Goal: Communication & Community: Answer question/provide support

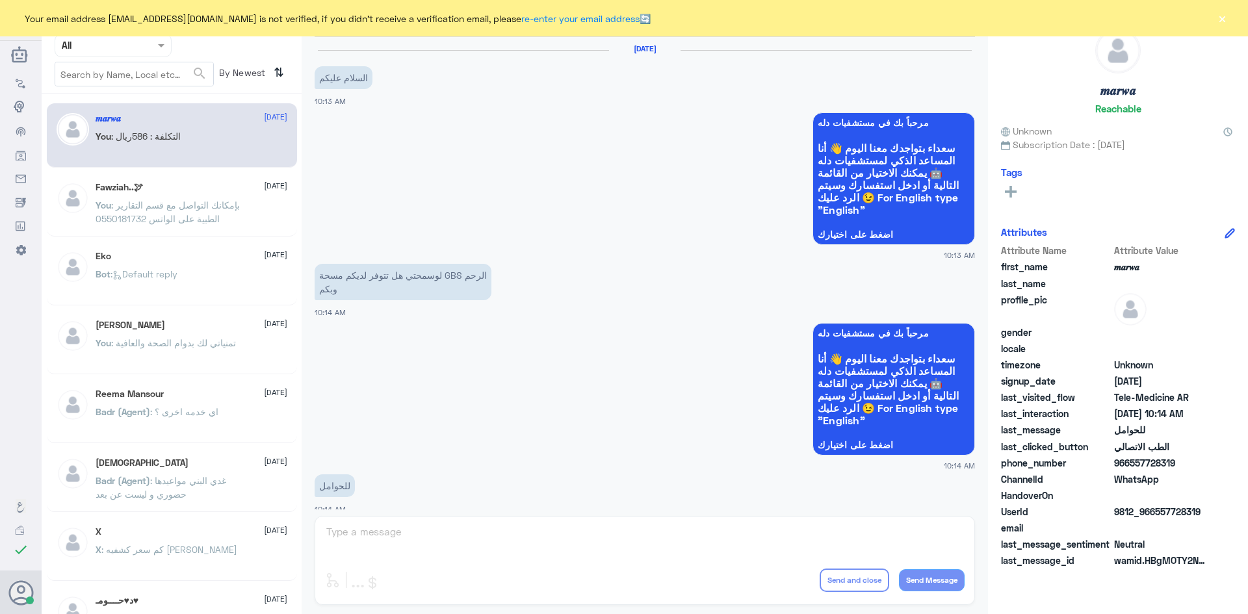
scroll to position [657, 0]
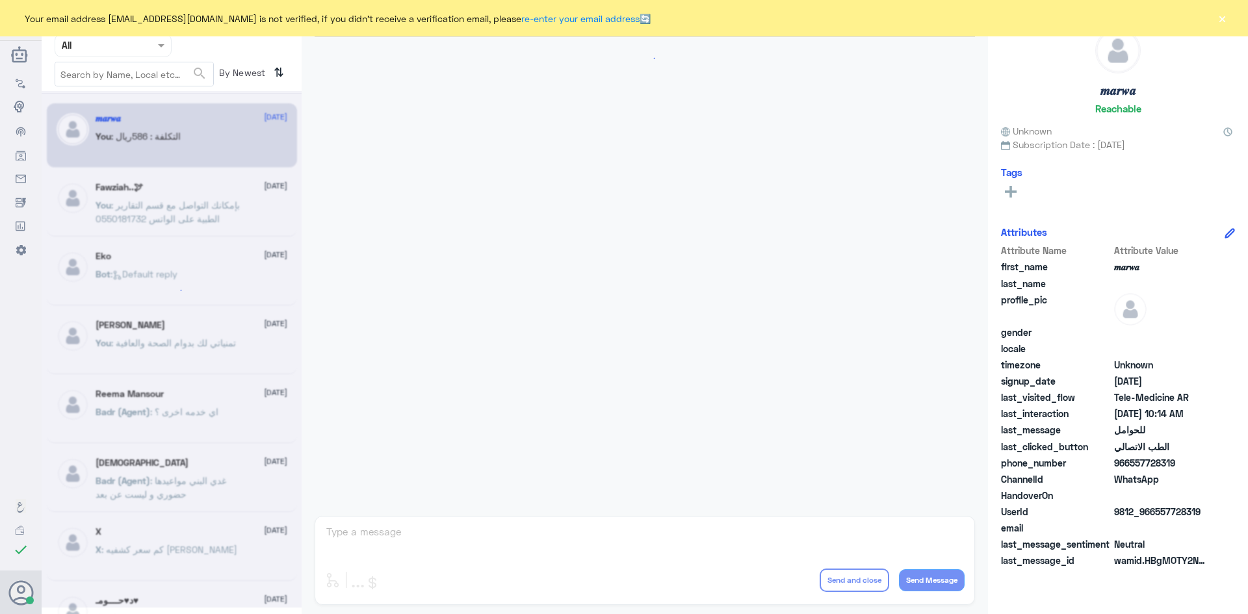
scroll to position [657, 0]
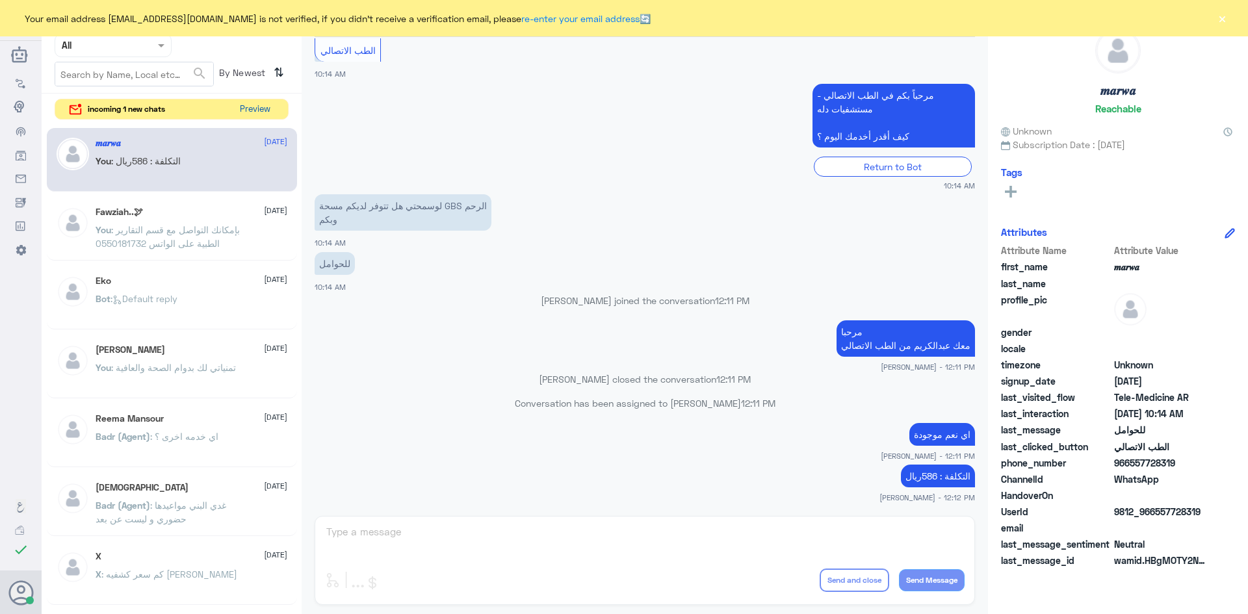
click at [254, 102] on button "Preview" at bounding box center [255, 109] width 40 height 20
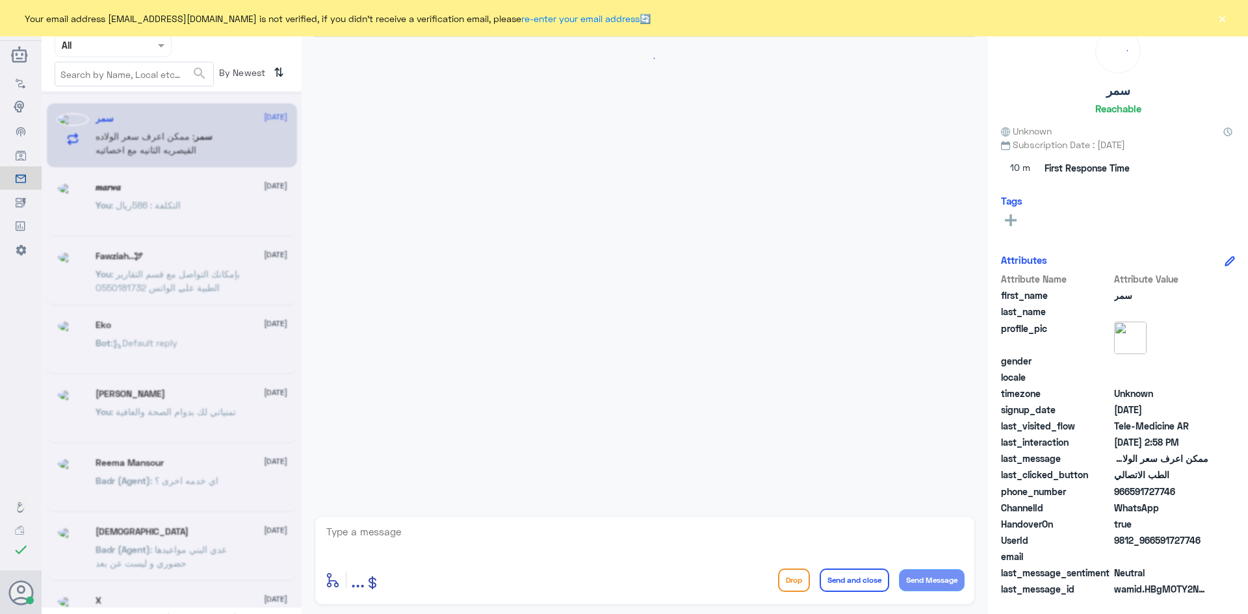
scroll to position [870, 0]
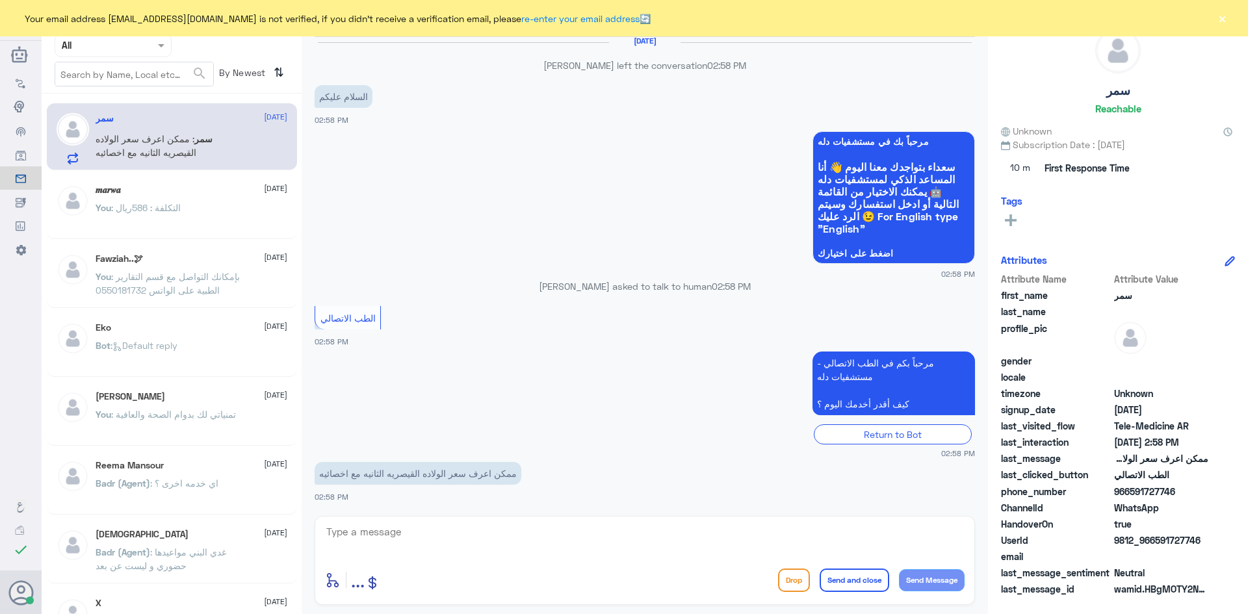
click at [492, 528] on textarea at bounding box center [644, 539] width 639 height 32
paste textarea "مرحبا معك [PERSON_NAME] من الطب الاتصالي"
type textarea "مرحبا معك [PERSON_NAME] من الطب الاتصالي"
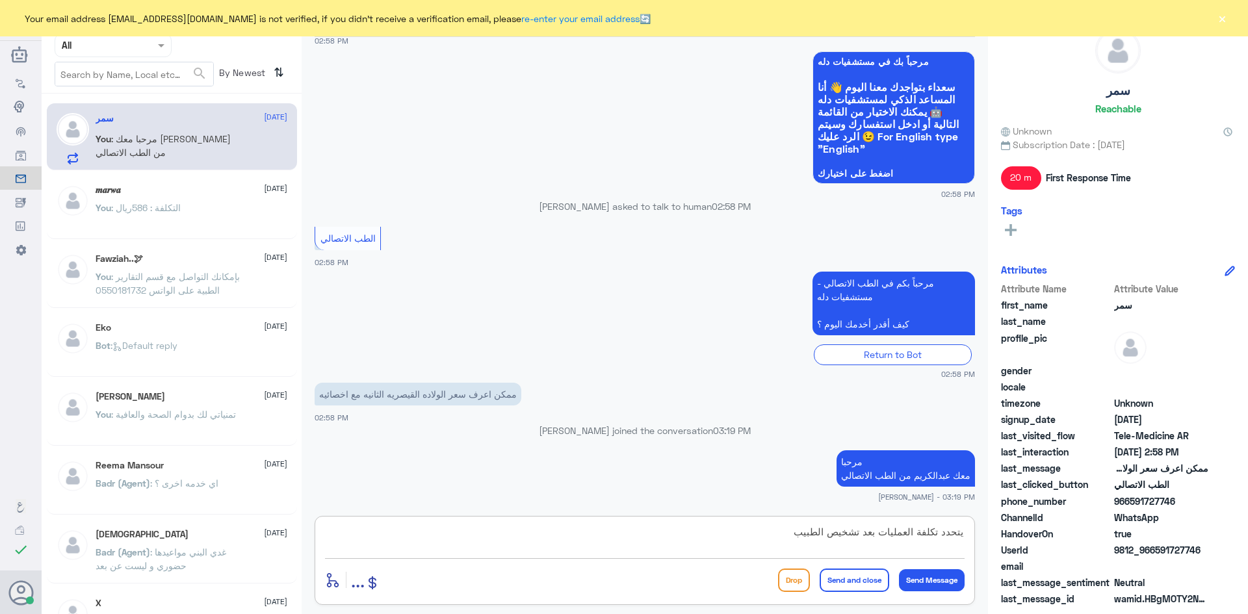
type textarea "يتحدد تكلفة العمليات بعد تشخيص الطبيب"
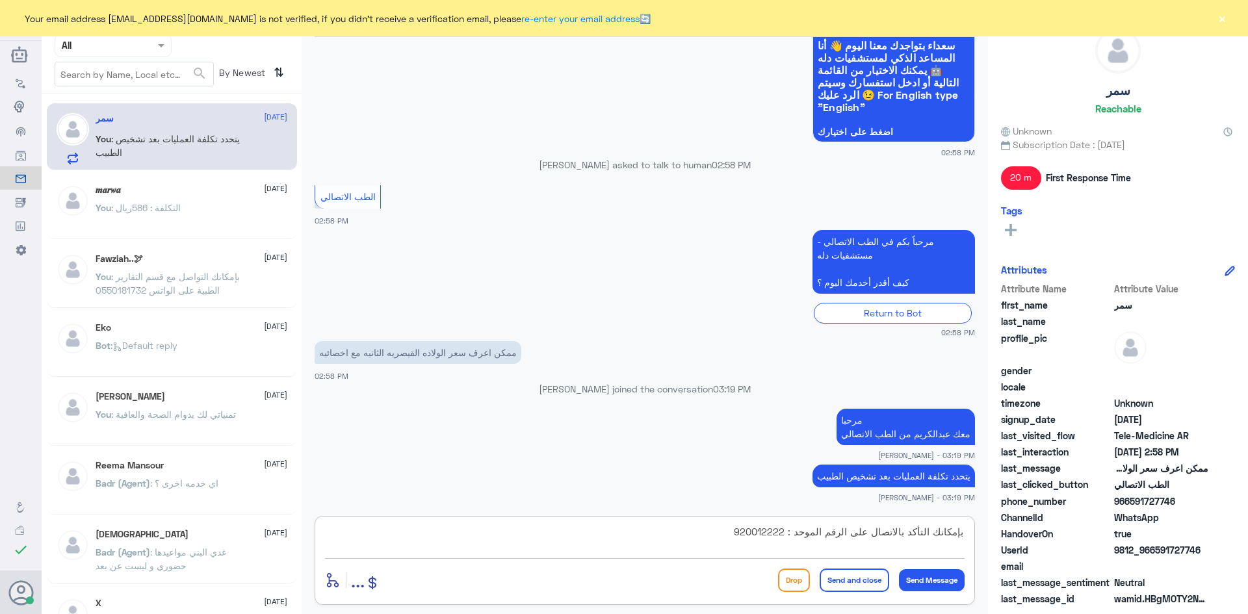
type textarea "بإمكانك التأكد بالاتصال على الرقم الموحد : 920012222"
click at [833, 578] on button "Send and close" at bounding box center [855, 580] width 70 height 23
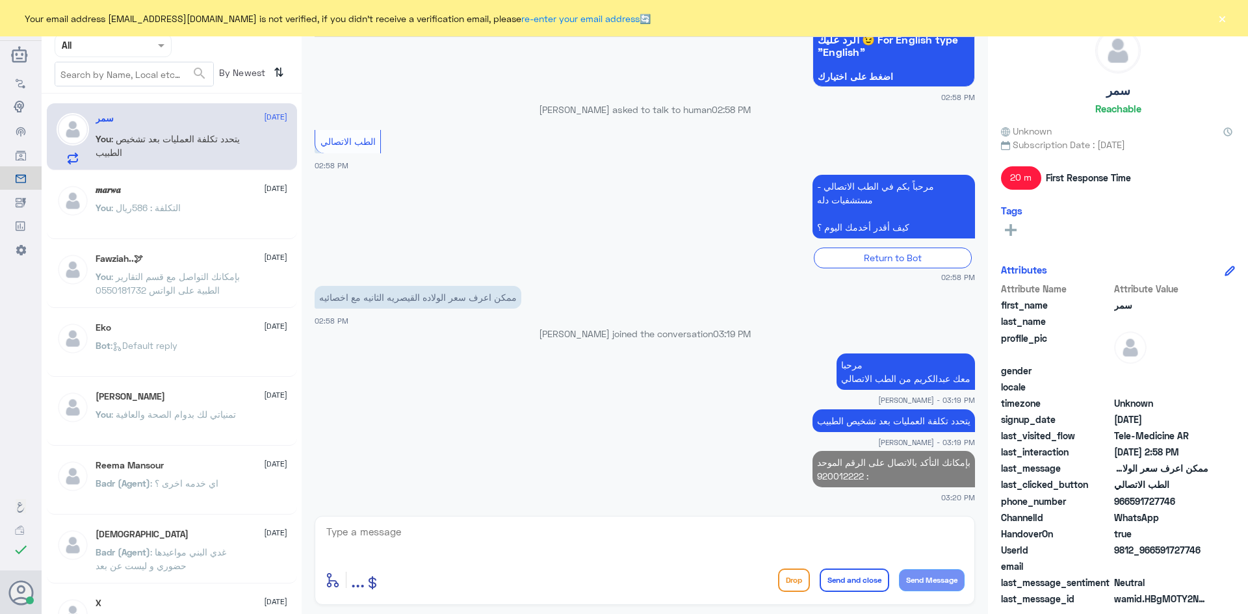
scroll to position [1033, 0]
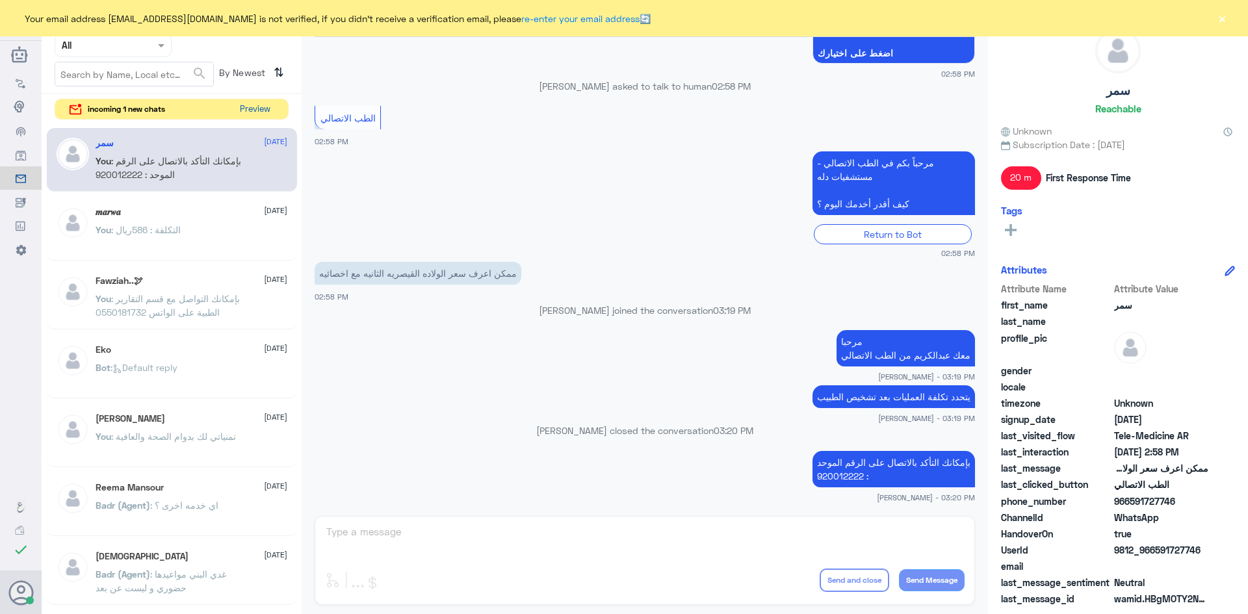
click at [240, 105] on button "Preview" at bounding box center [255, 109] width 40 height 20
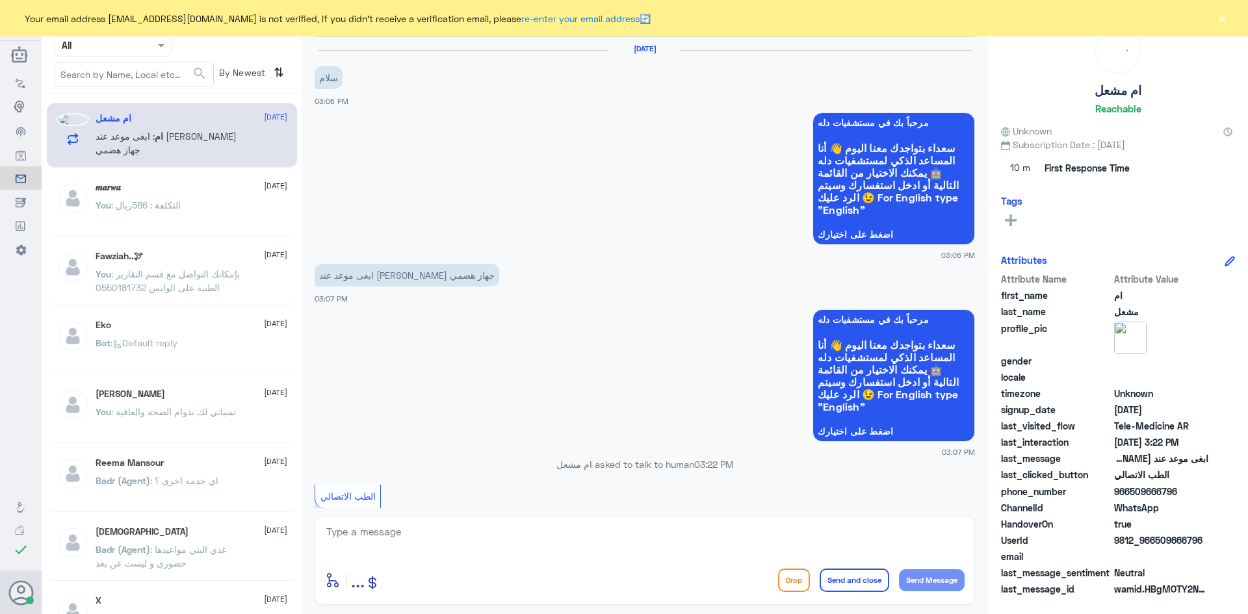
scroll to position [179, 0]
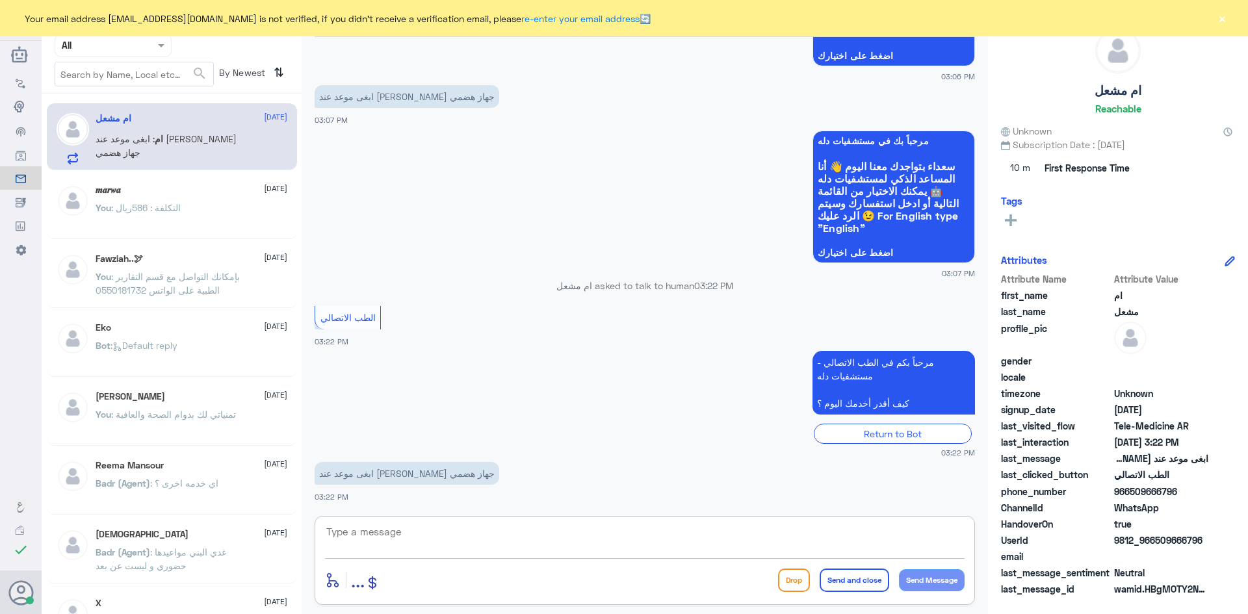
click at [466, 533] on textarea at bounding box center [644, 539] width 639 height 32
paste textarea "مرحبا معك [PERSON_NAME] من الطب الاتصالي"
type textarea "مرحبا معك [PERSON_NAME] من الطب الاتصالي"
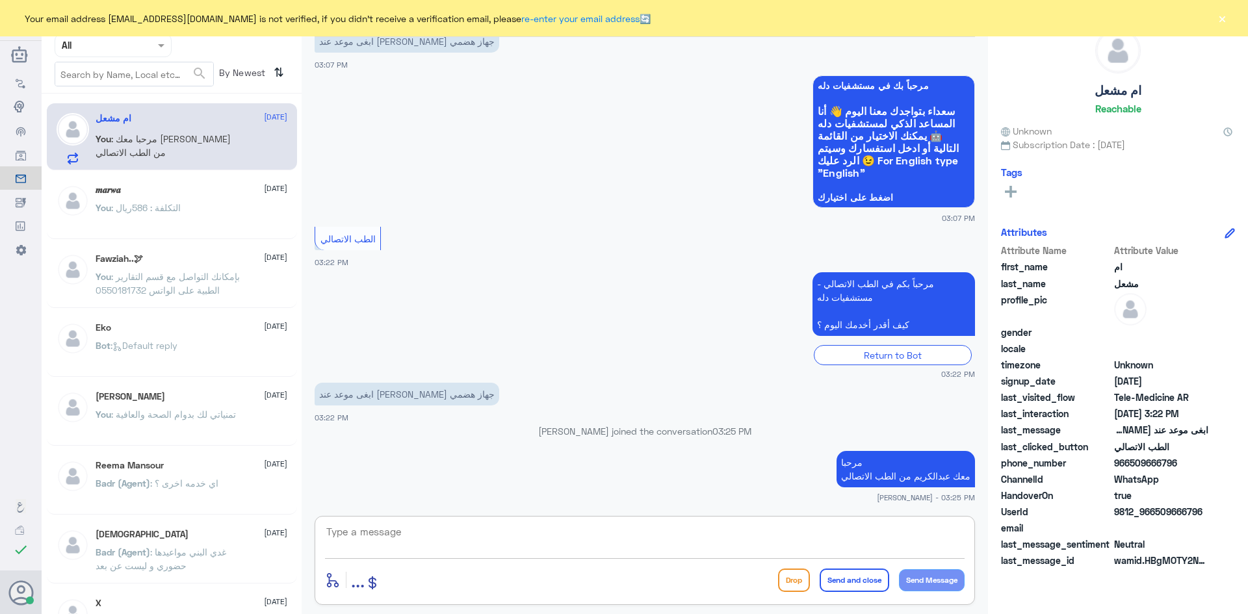
paste textarea "بإمكانك حجز موعد عن طريق التطبيق أو بالاتصال على الرقم الموحد 920012222"
type textarea "بإمكانك حجز موعد عن طريق التطبيق أو بالاتصال على الرقم الموحد 920012222"
click at [847, 578] on button "Send and close" at bounding box center [855, 580] width 70 height 23
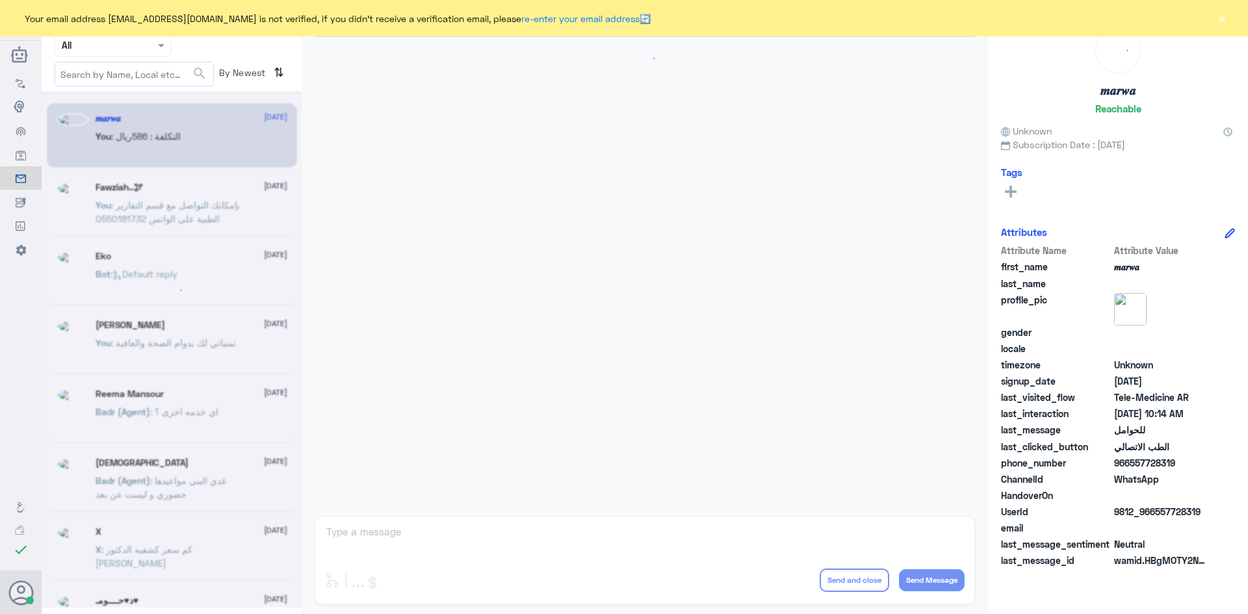
scroll to position [657, 0]
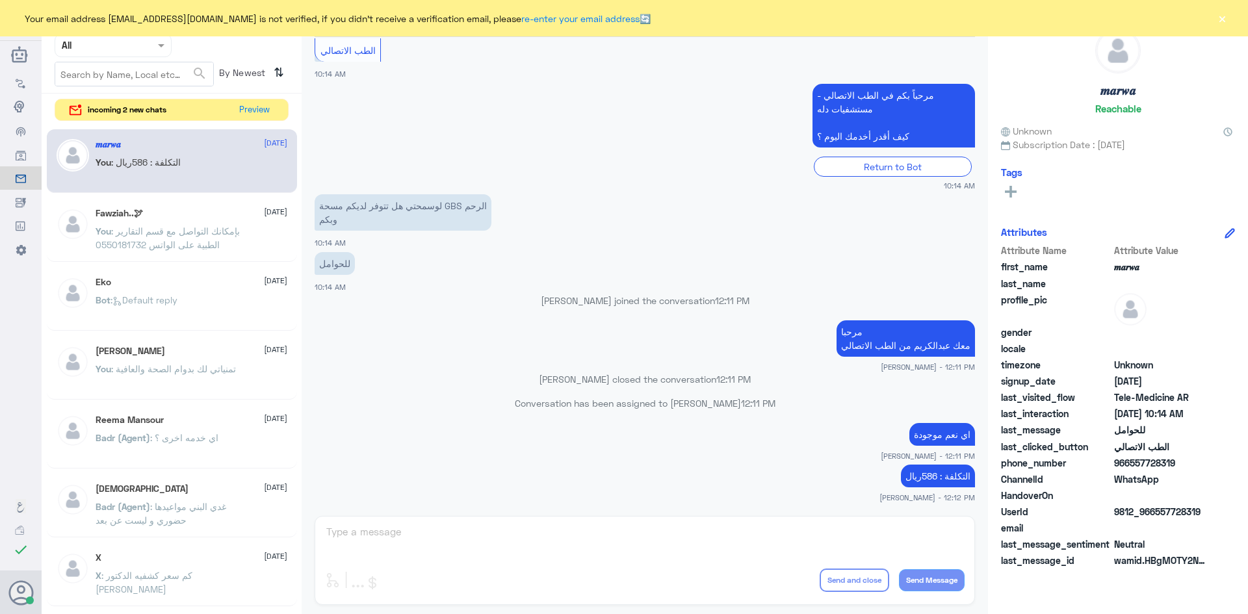
click at [1223, 15] on button "×" at bounding box center [1221, 18] width 13 height 13
